Goal: Use online tool/utility

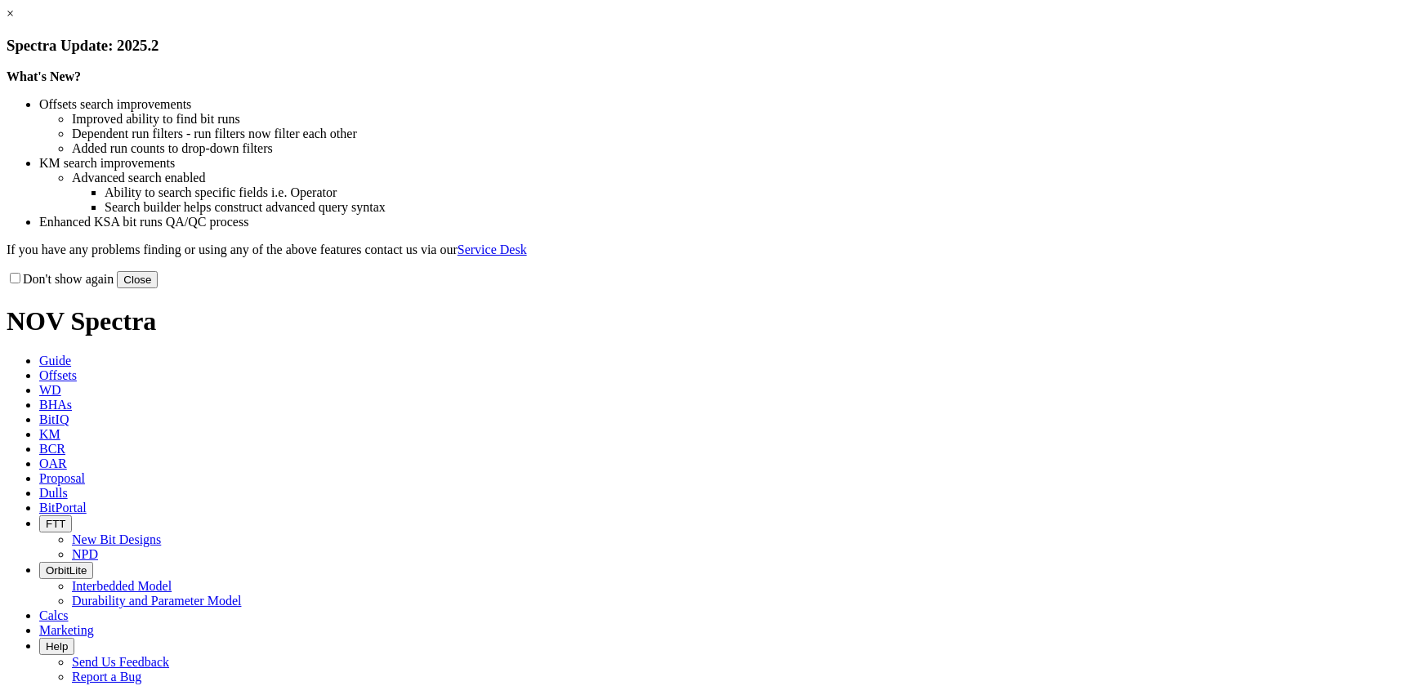
click at [14, 20] on link "×" at bounding box center [10, 14] width 7 height 14
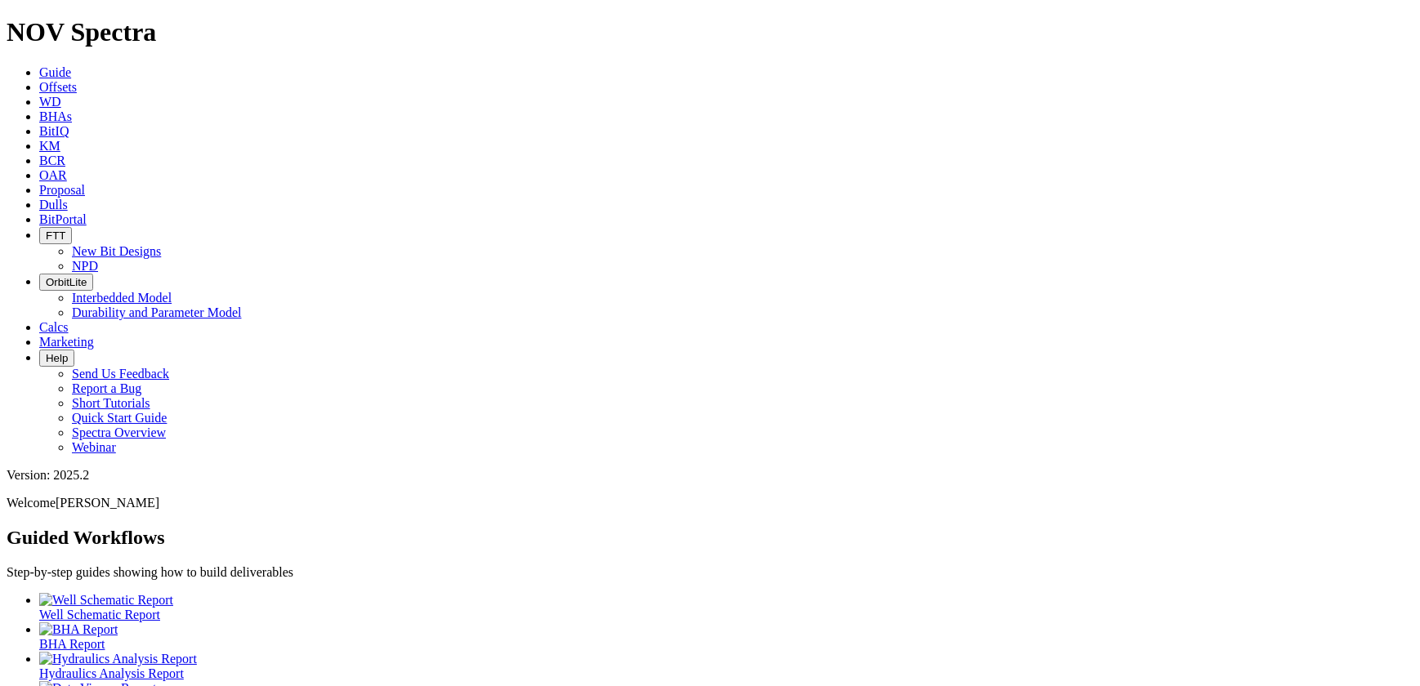
click at [69, 320] on span "Calcs" at bounding box center [53, 327] width 29 height 14
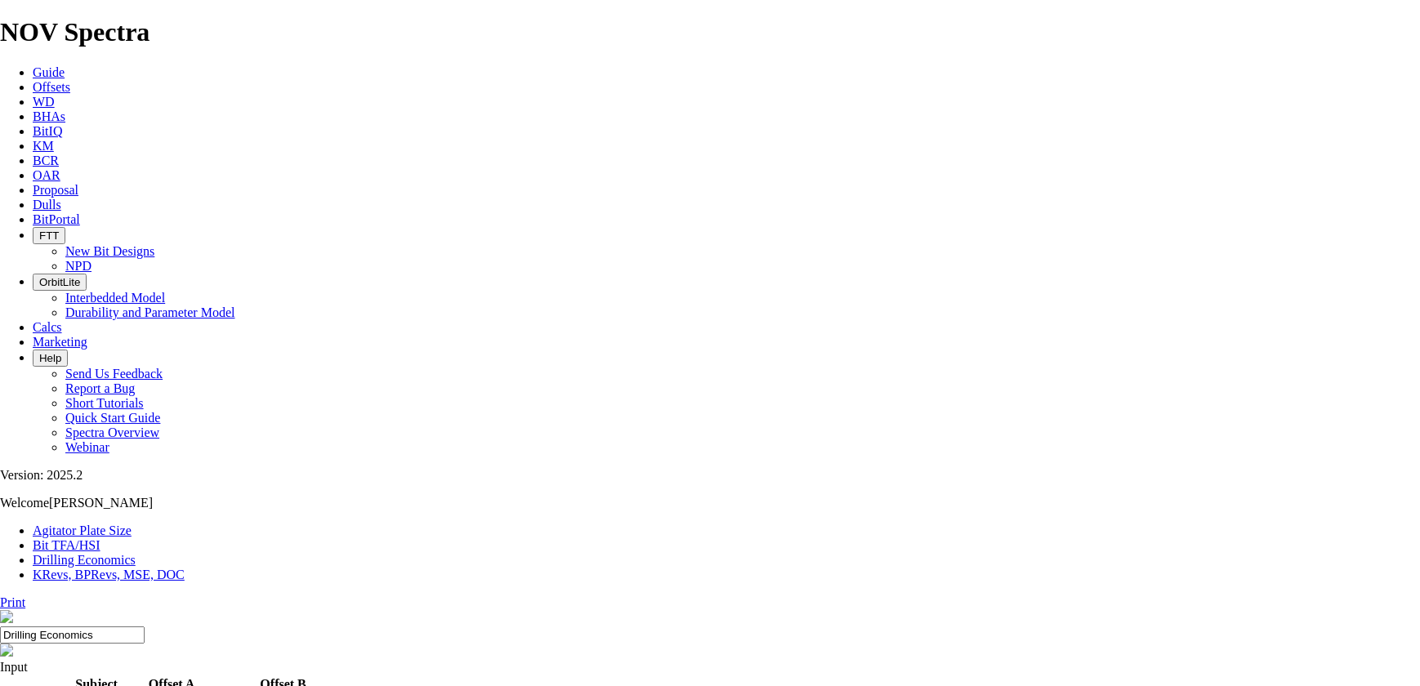
click at [101, 538] on link "Bit TFA/HSI" at bounding box center [67, 545] width 68 height 14
select select "number:4"
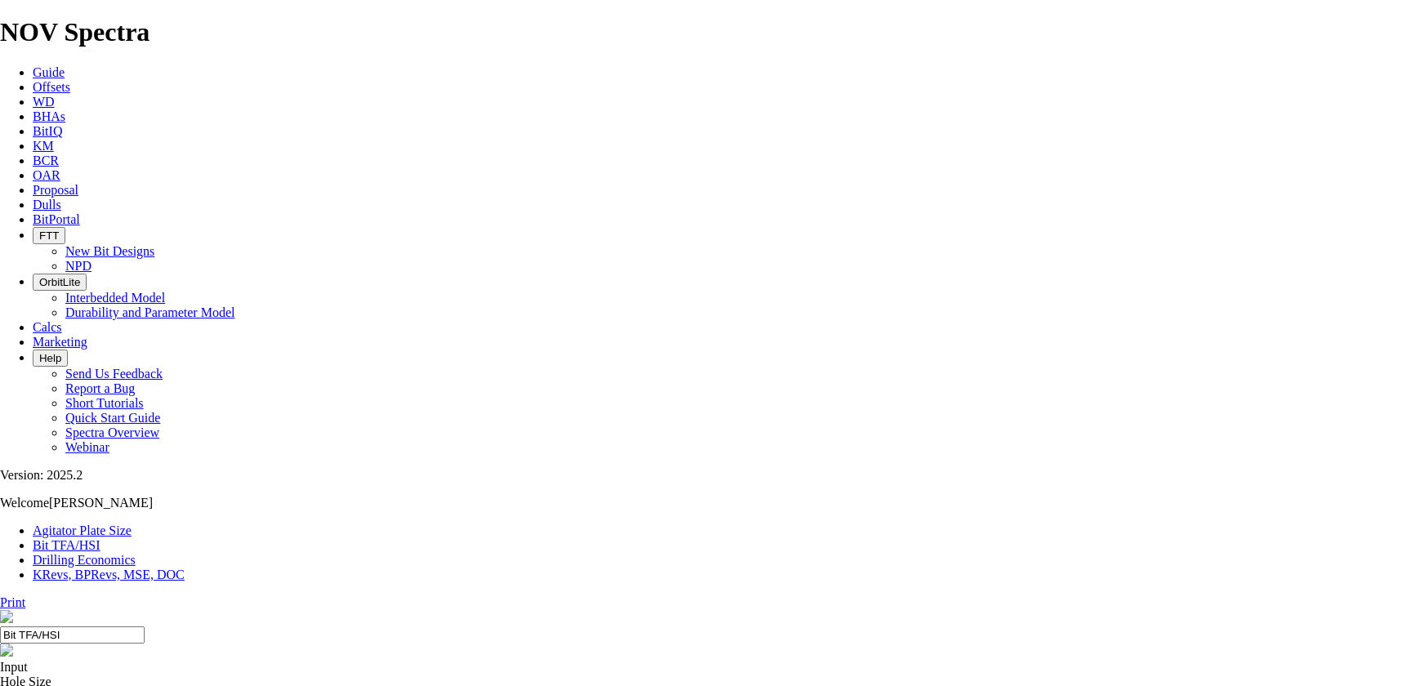
select select "number:4"
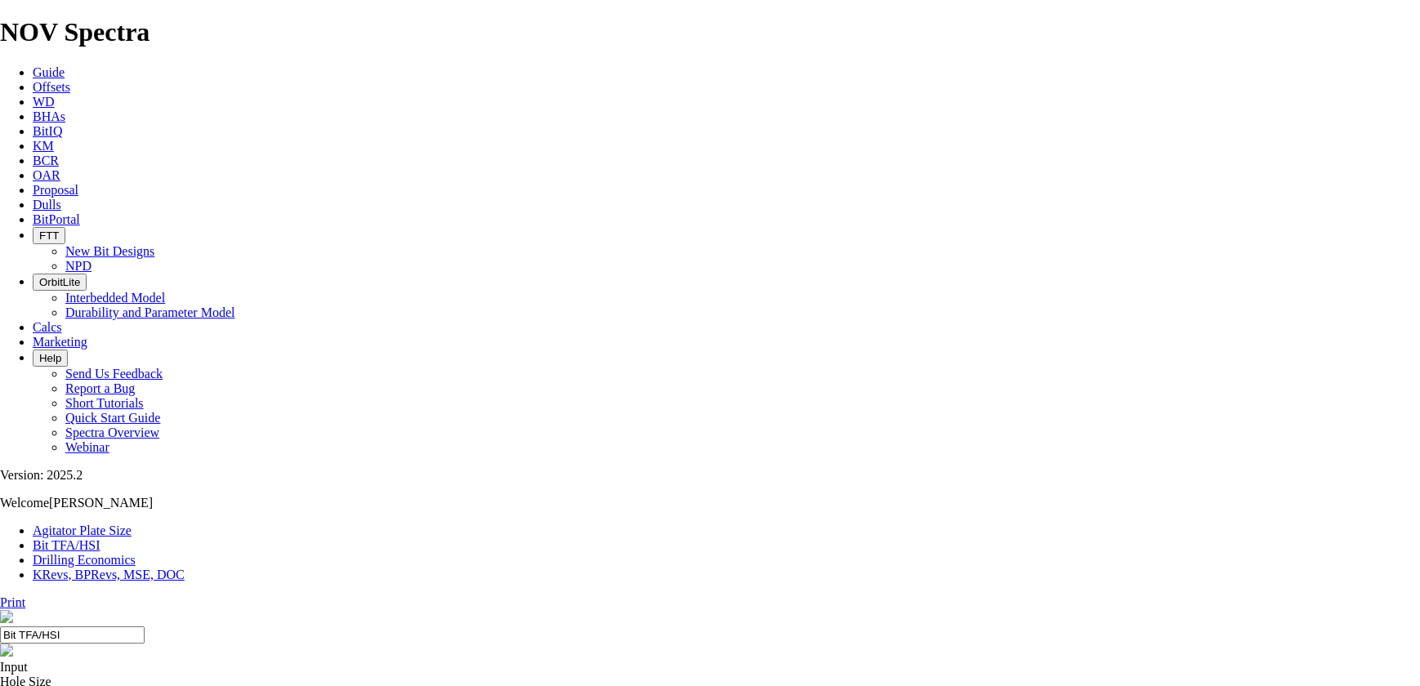
type input "6"
select select "number:0"
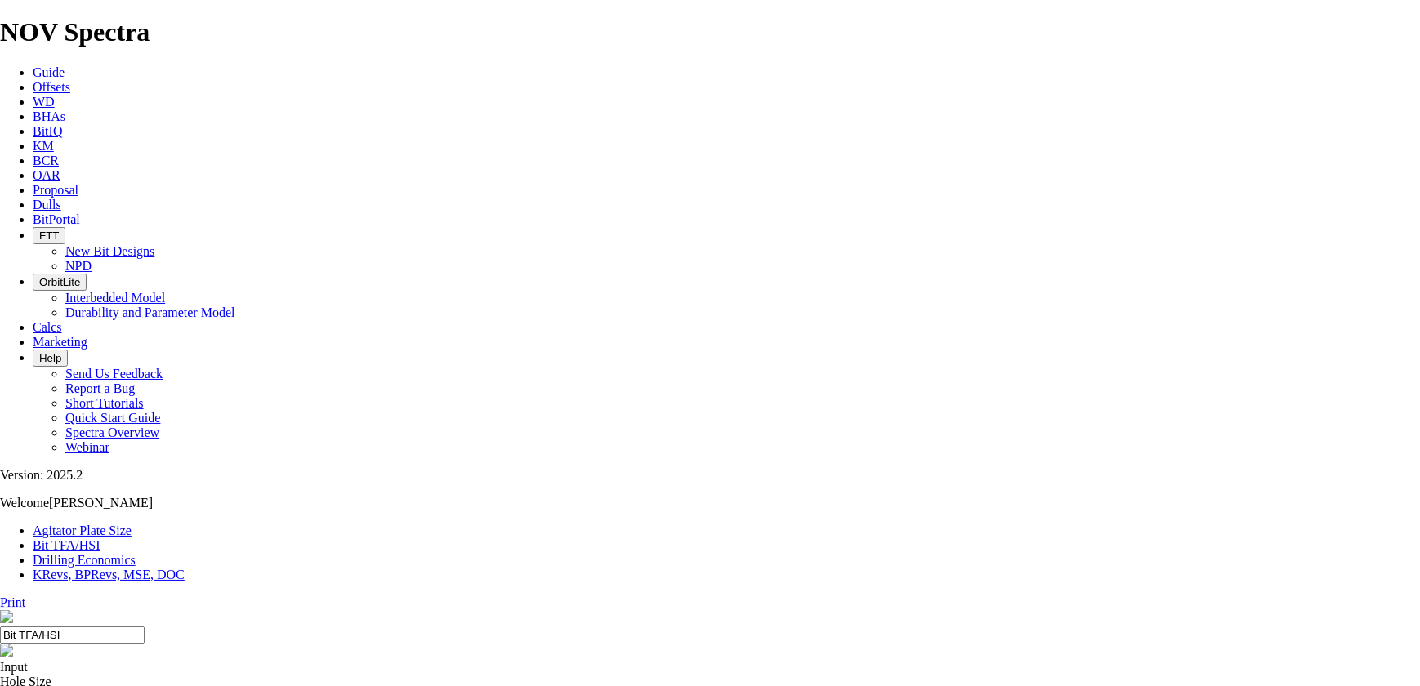
select select "number:0"
drag, startPoint x: 552, startPoint y: 431, endPoint x: 491, endPoint y: 429, distance: 60.5
type input "4"
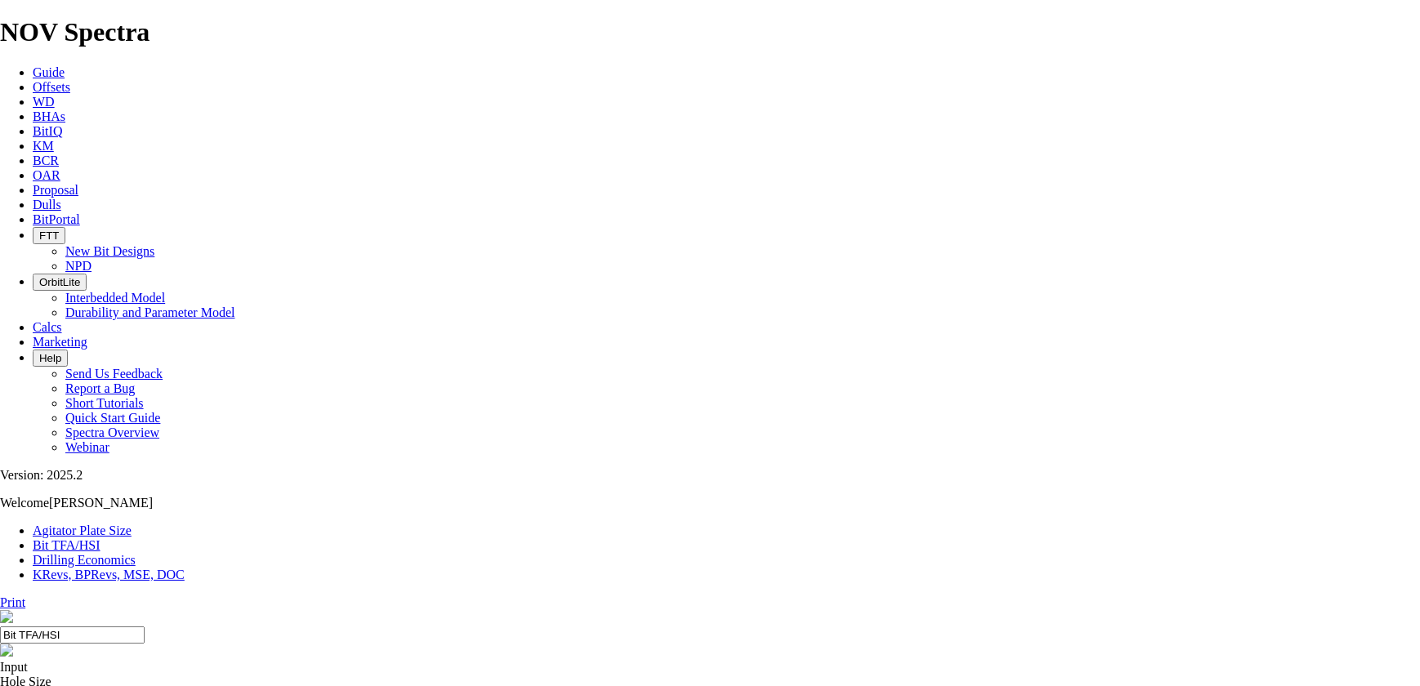
select select "number:16"
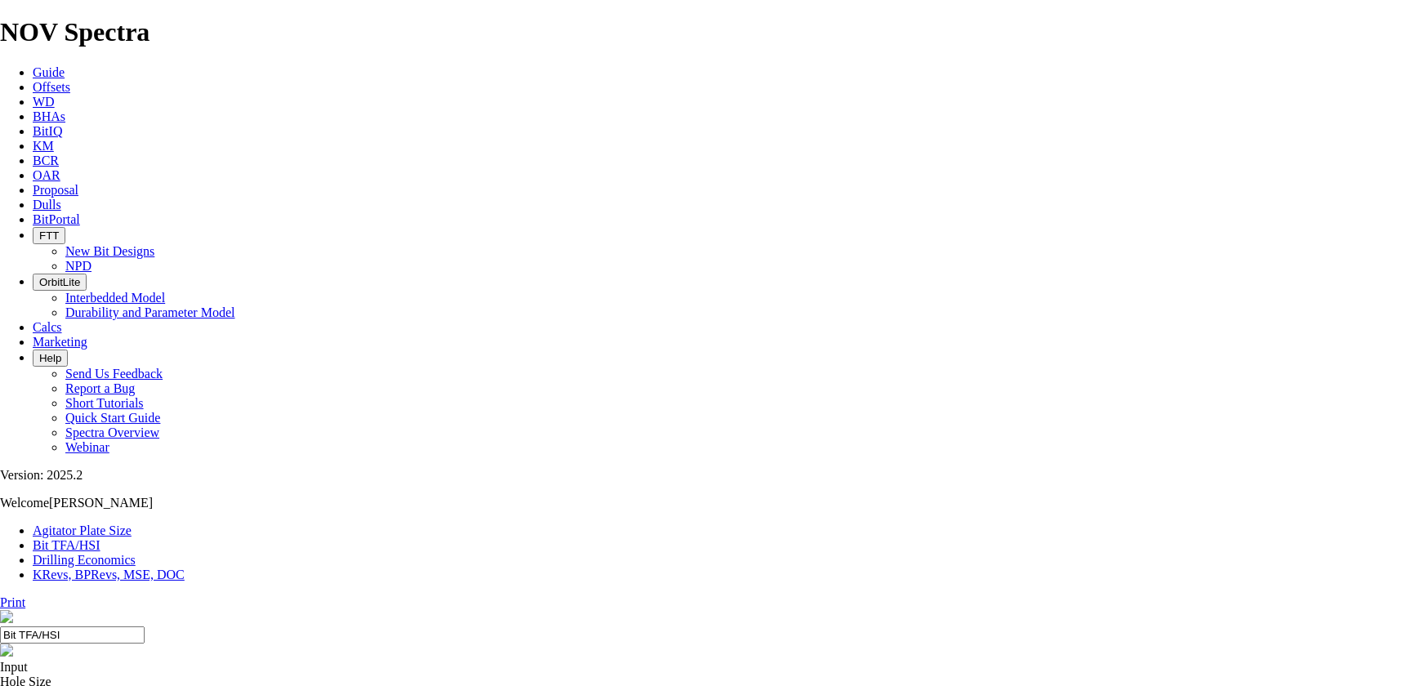
select select "number:12"
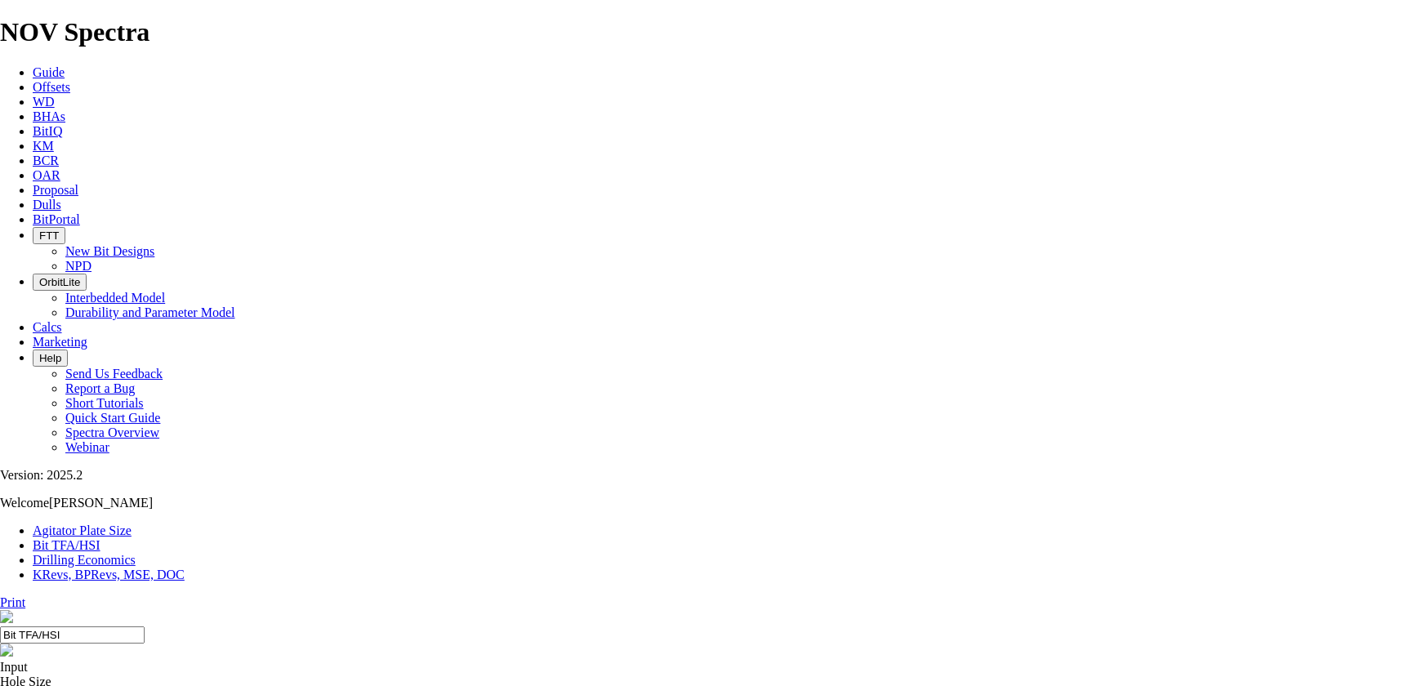
select select "number:16"
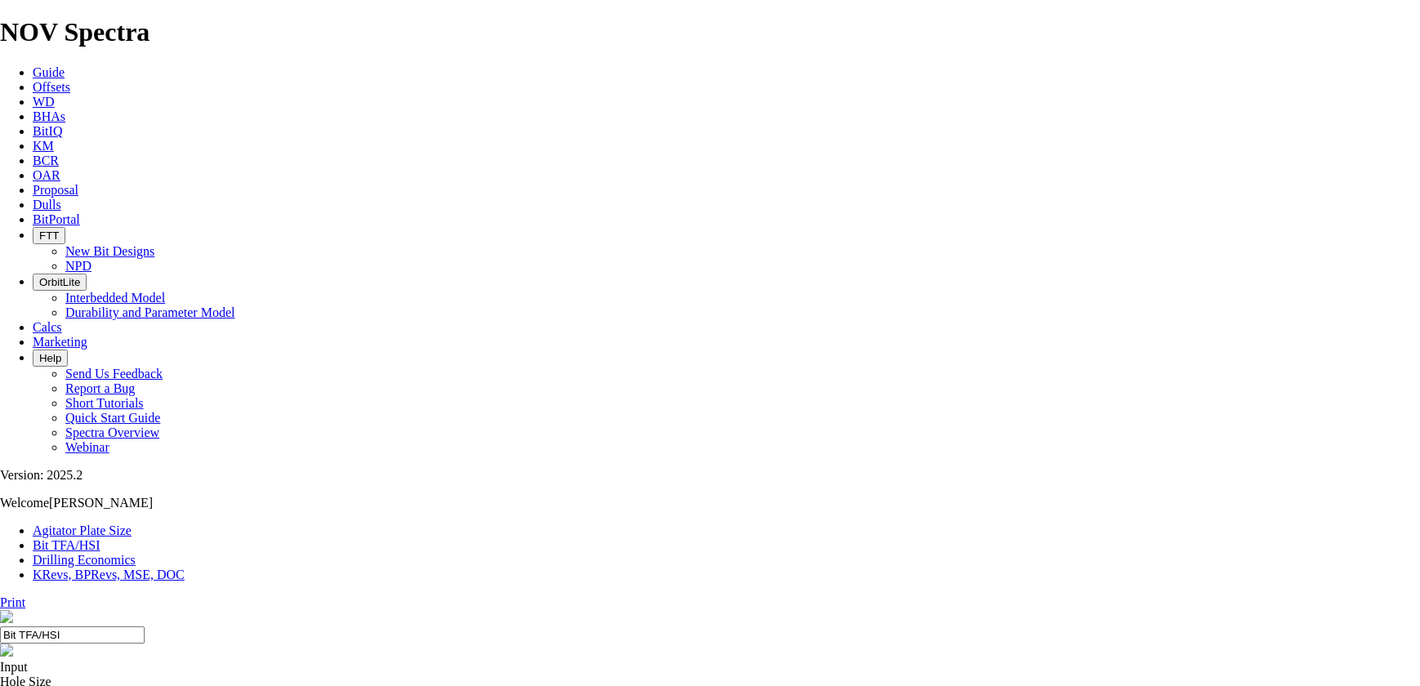
select select "number:18"
drag, startPoint x: 494, startPoint y: 468, endPoint x: 498, endPoint y: 455, distance: 13.7
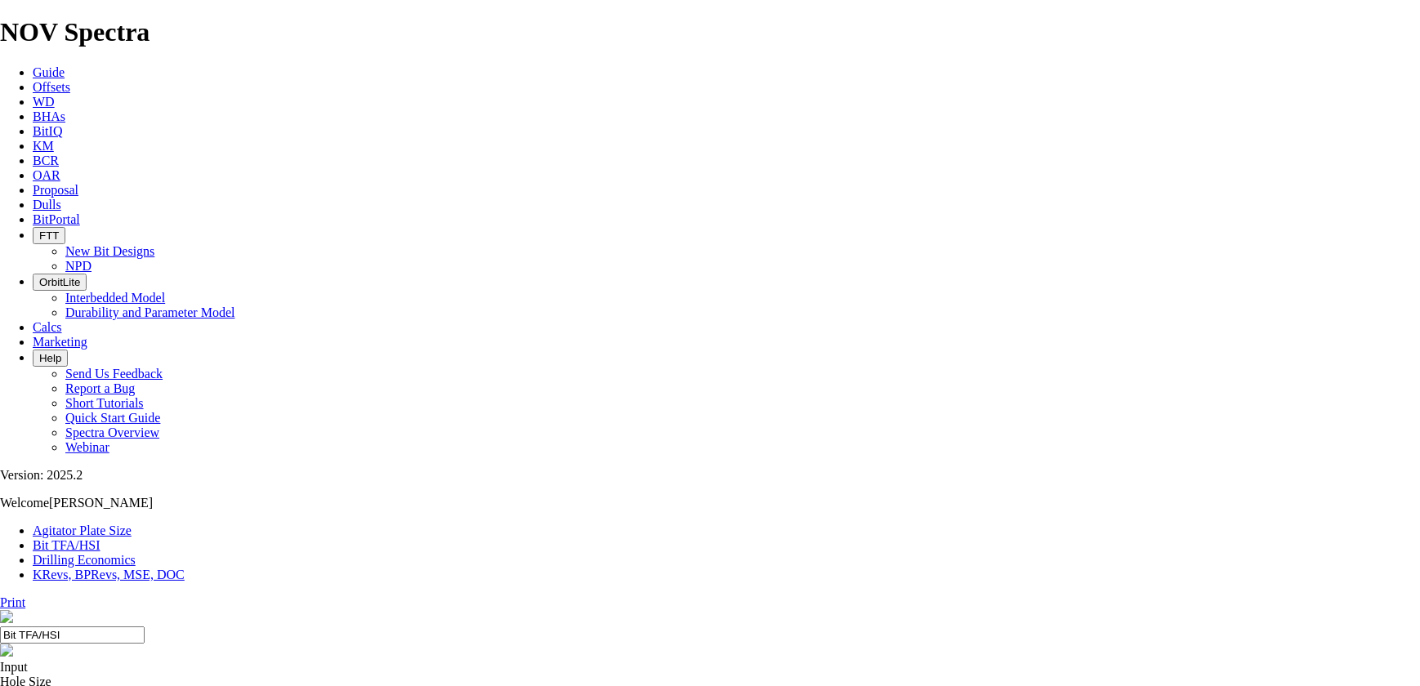
select select "number:18"
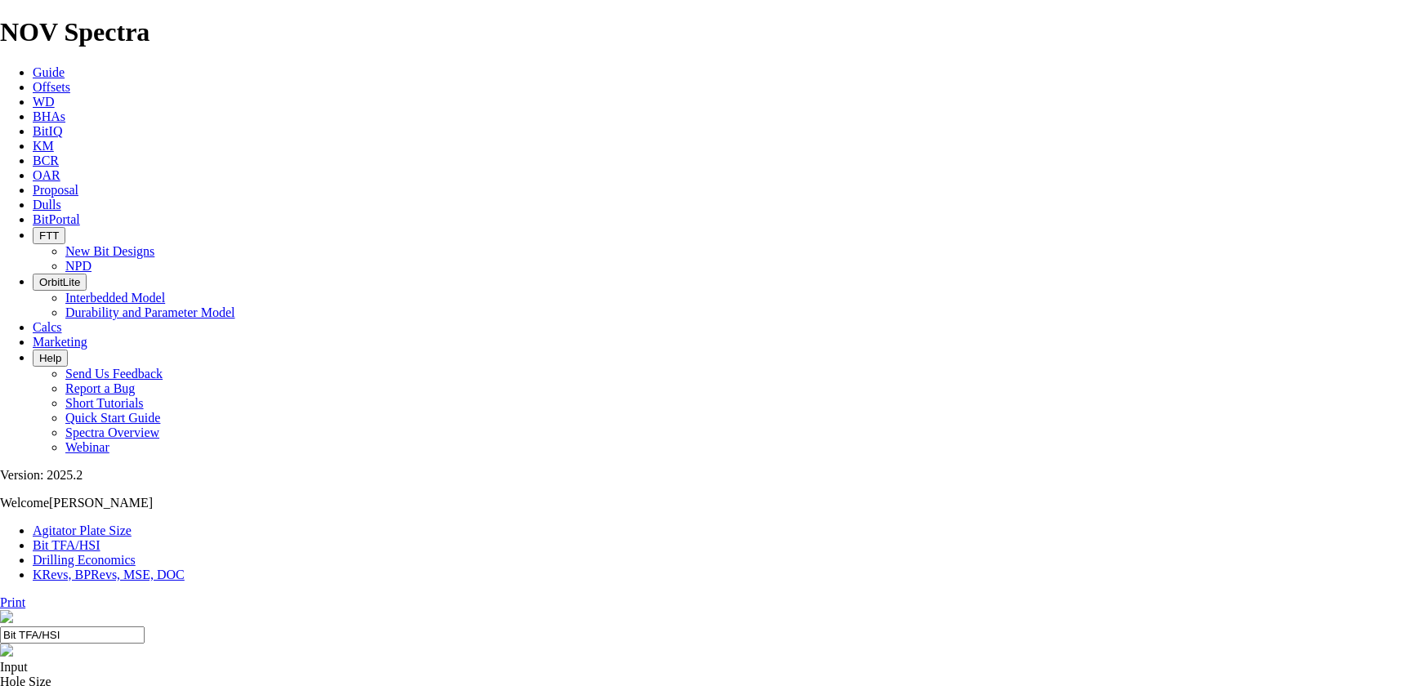
select select "number:18"
click at [145, 686] on input "Hole Size" at bounding box center [72, 698] width 145 height 17
type input "14.75"
radio input "true"
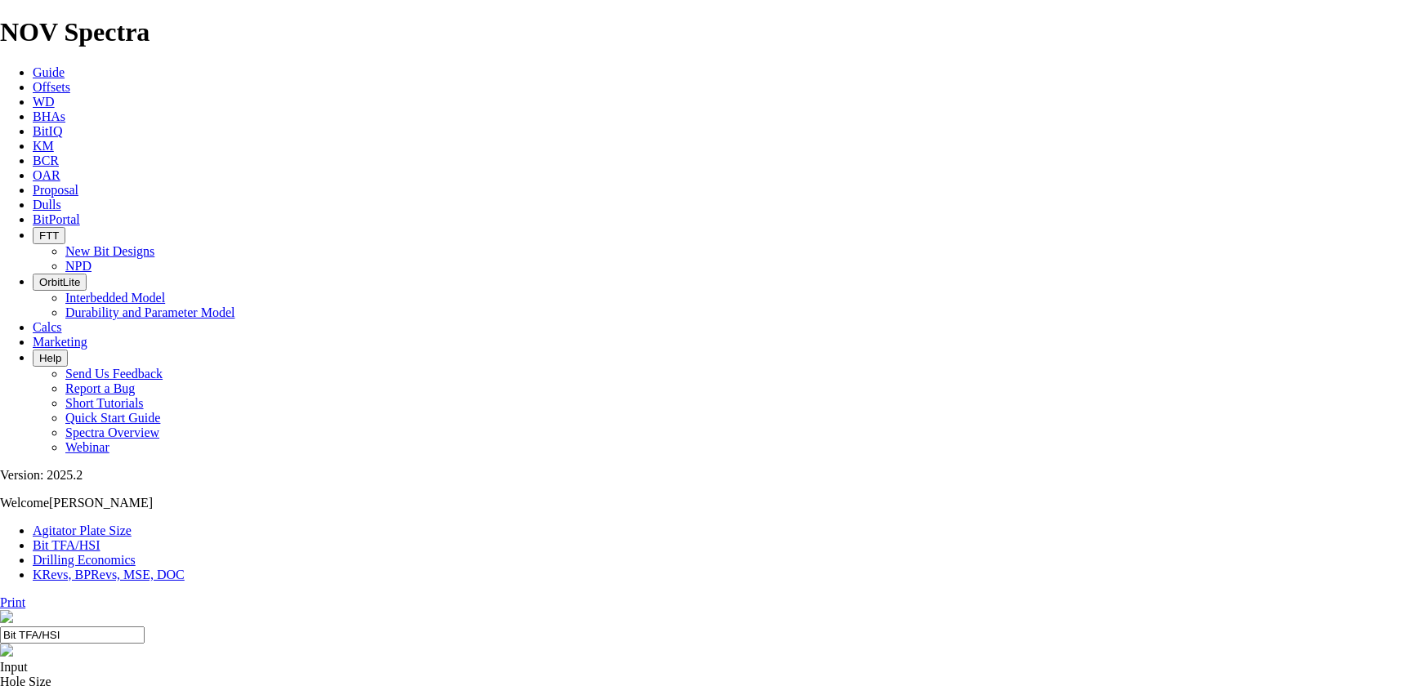
radio input "false"
type input "2600"
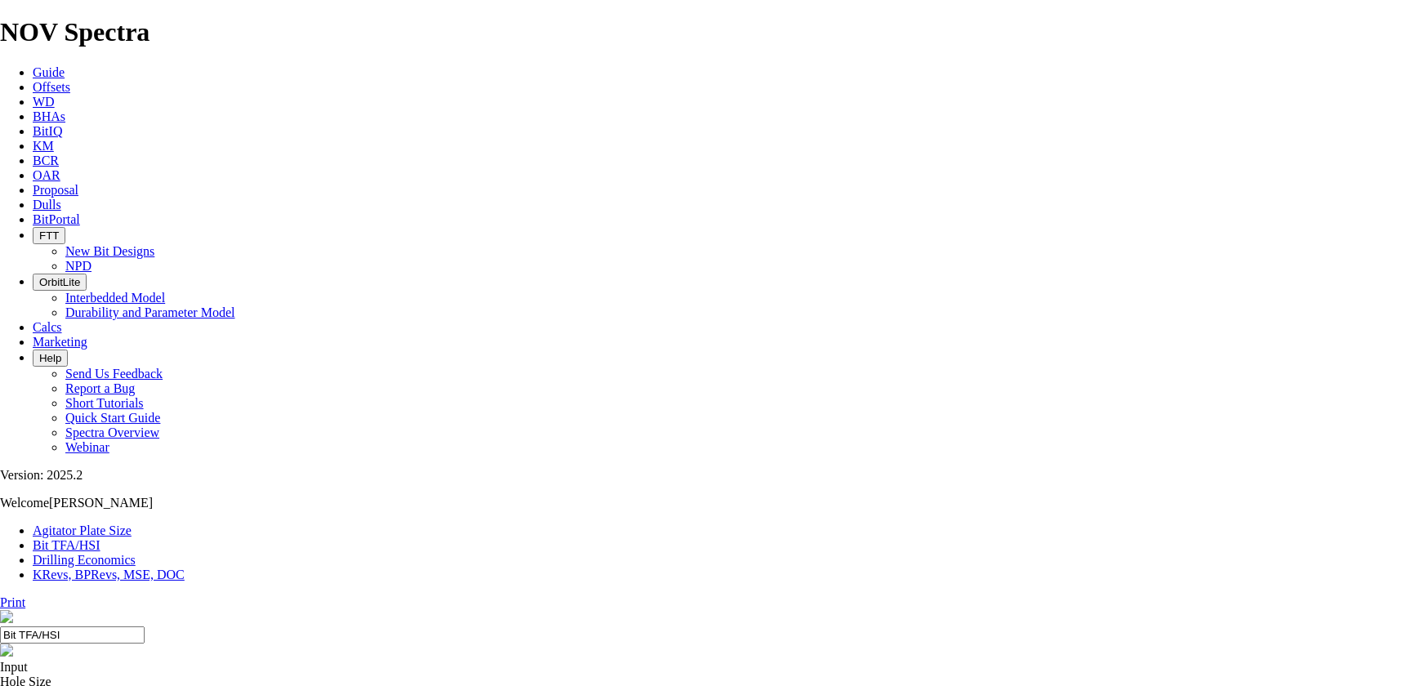
radio input "true"
radio input "false"
type input "2.1"
type input "5"
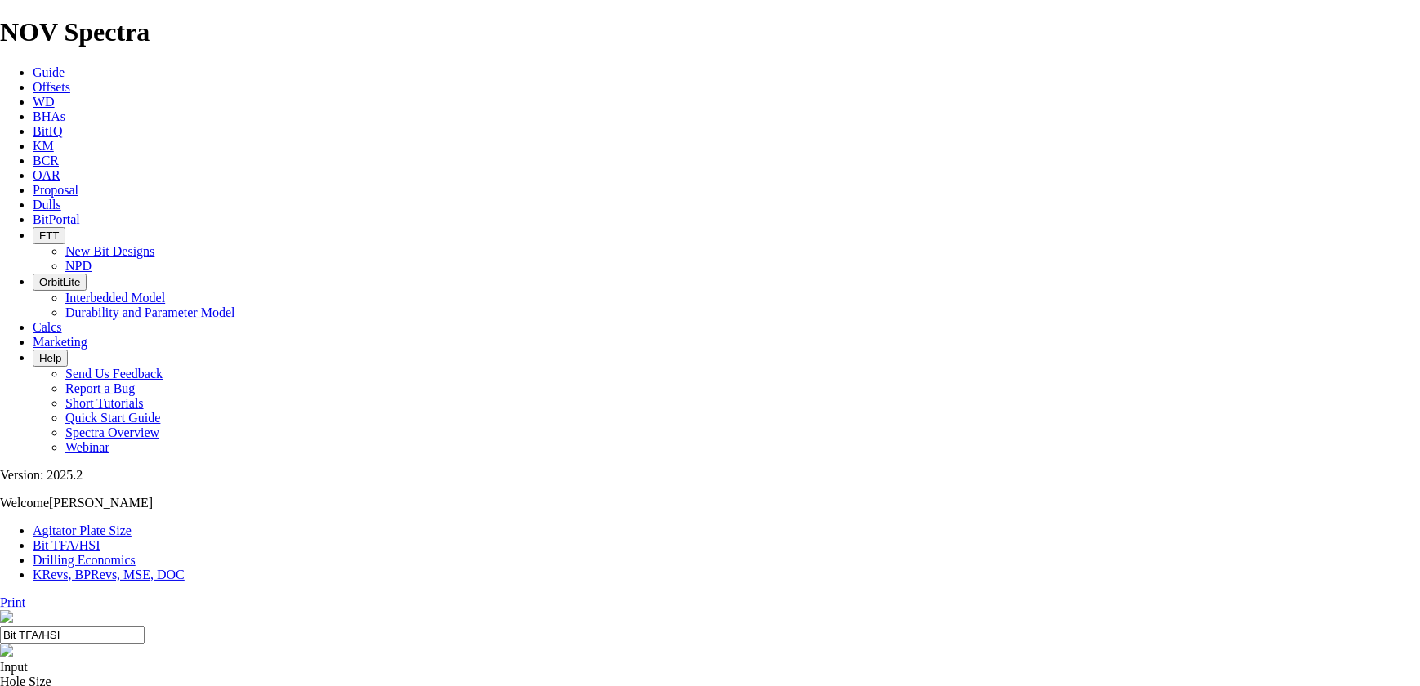
select select "number:0"
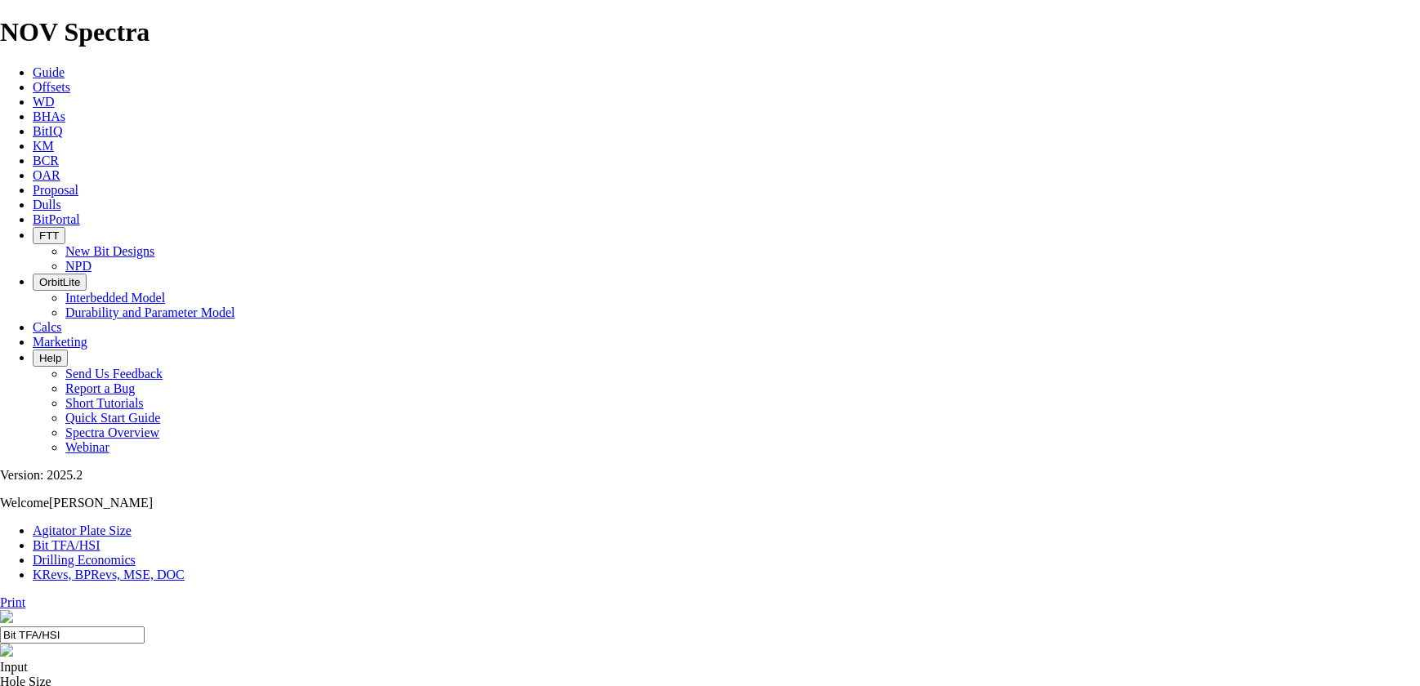
select select "number:0"
drag, startPoint x: 494, startPoint y: 427, endPoint x: 584, endPoint y: 429, distance: 90.7
type input "8"
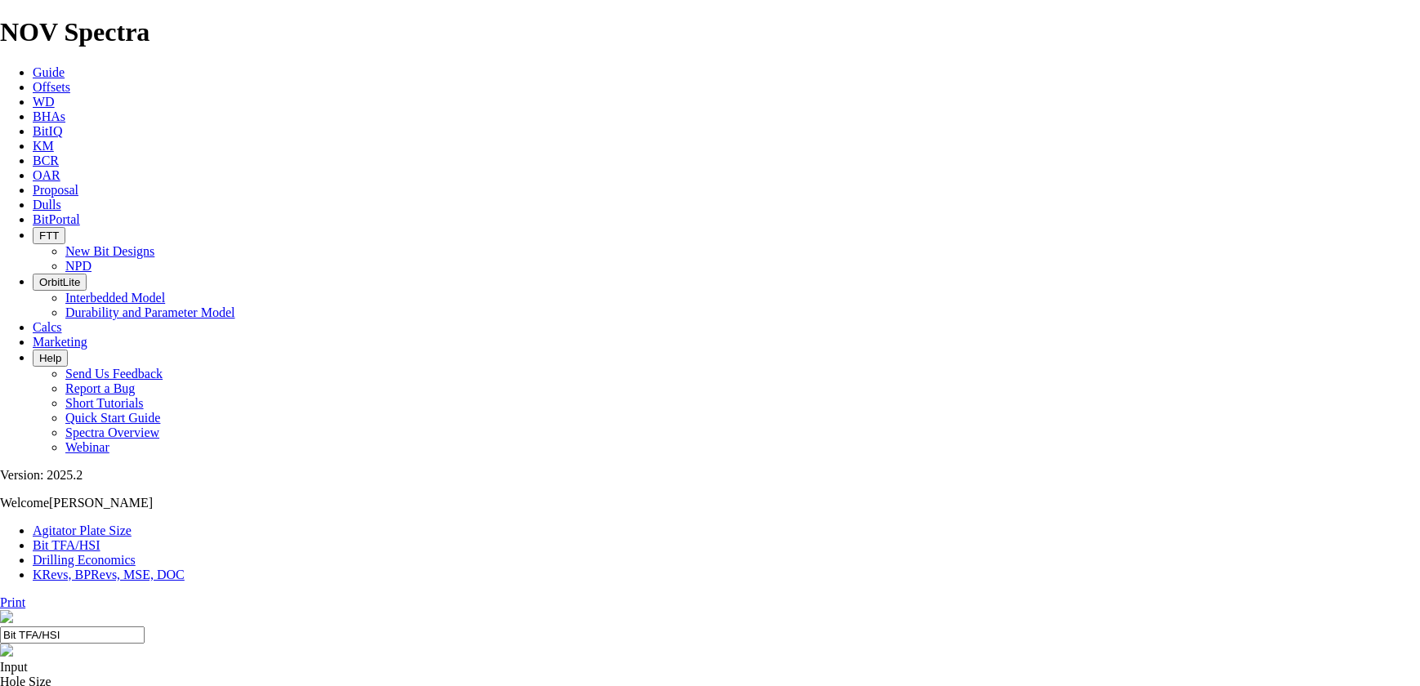
select select "number:12"
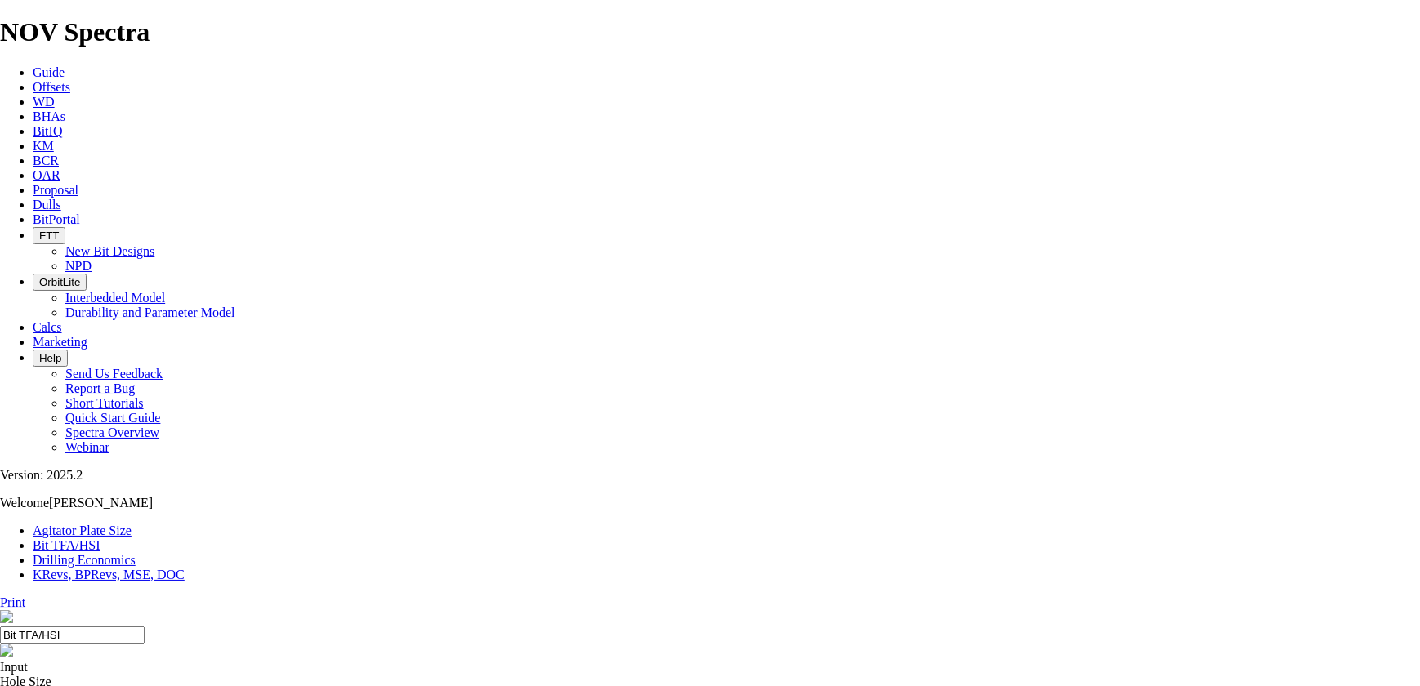
select select "number:12"
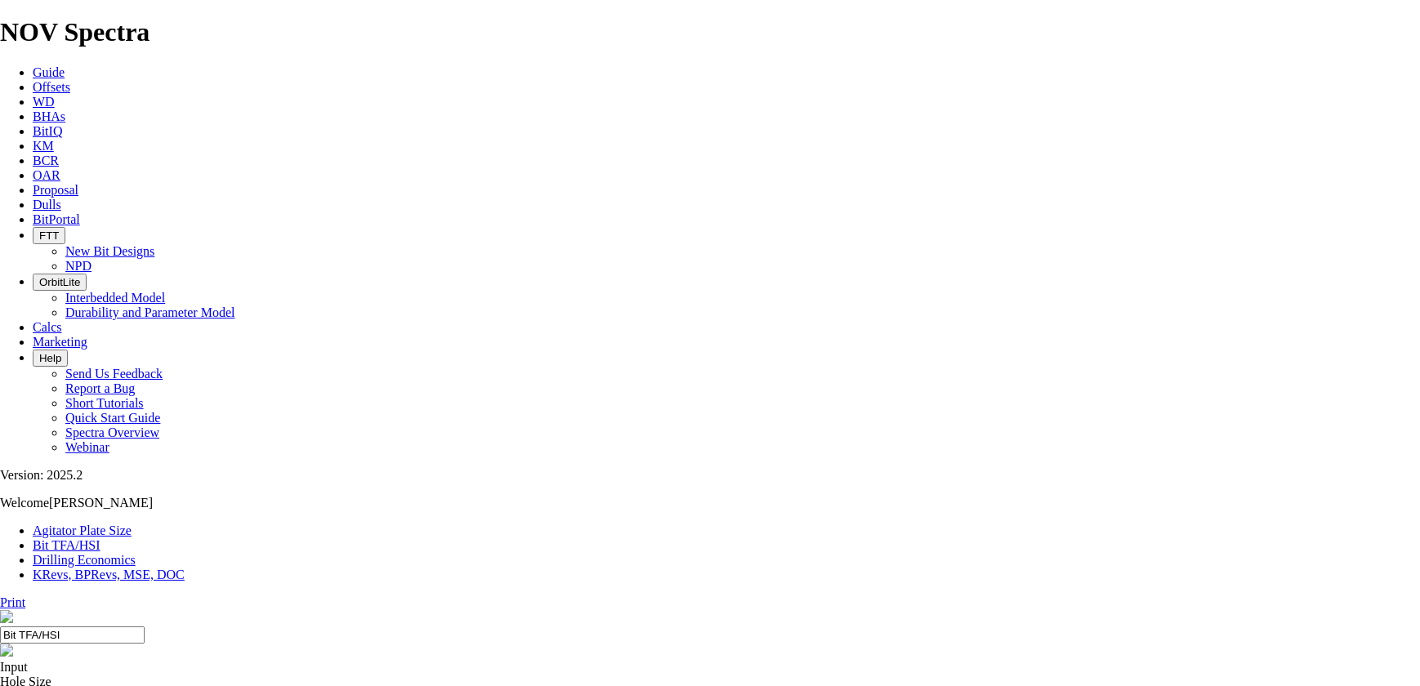
select select "number:16"
